Goal: Book appointment/travel/reservation

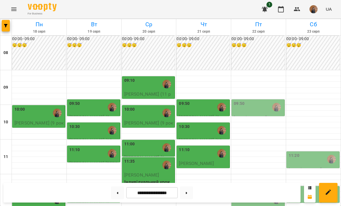
click at [259, 106] on div "09:50" at bounding box center [258, 107] width 49 height 13
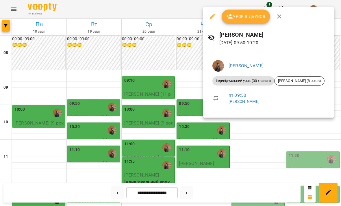
click at [252, 144] on div at bounding box center [170, 103] width 341 height 206
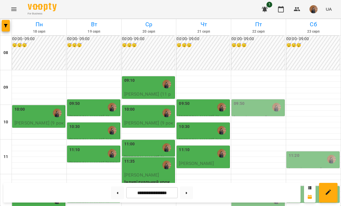
scroll to position [117, 0]
click at [268, 193] on div "12:30" at bounding box center [258, 199] width 49 height 13
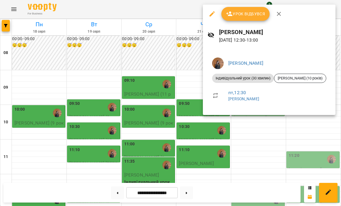
click at [254, 119] on div at bounding box center [170, 103] width 341 height 206
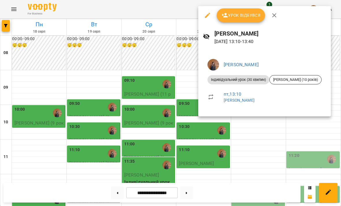
click at [248, 134] on div at bounding box center [170, 103] width 341 height 206
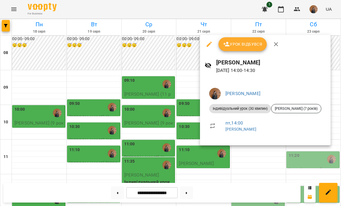
click at [246, 158] on div at bounding box center [170, 103] width 341 height 206
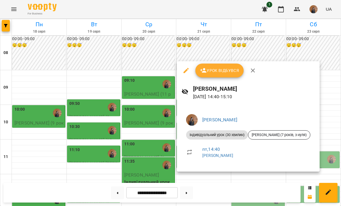
click at [245, 178] on div at bounding box center [170, 103] width 341 height 206
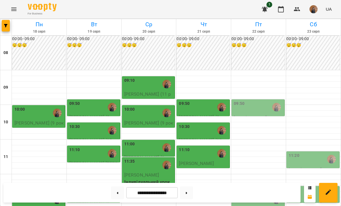
scroll to position [145, 0]
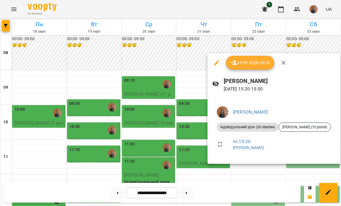
click at [245, 167] on div at bounding box center [170, 103] width 341 height 206
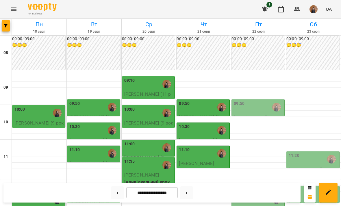
scroll to position [0, 0]
